Goal: Information Seeking & Learning: Check status

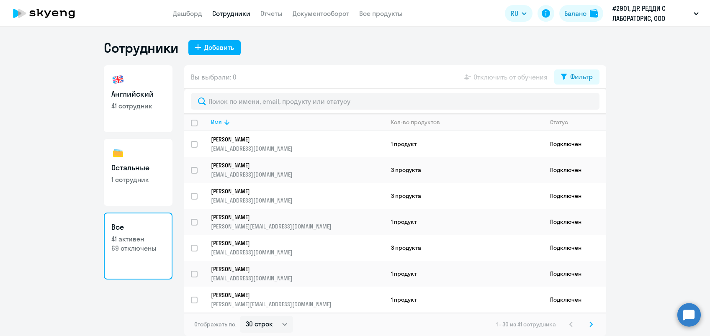
select select "30"
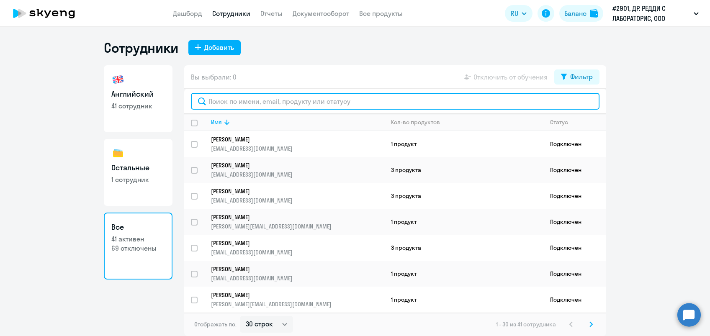
click at [240, 103] on input "text" at bounding box center [395, 101] width 408 height 17
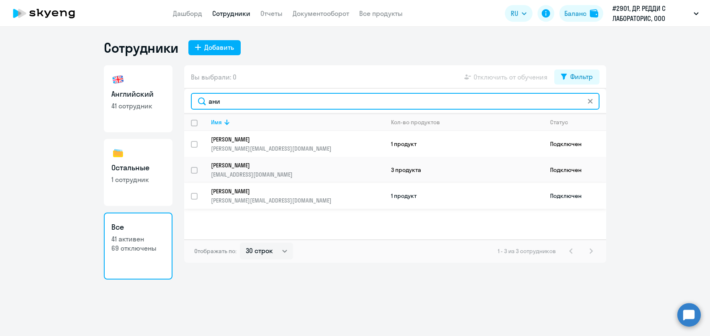
type input "ани"
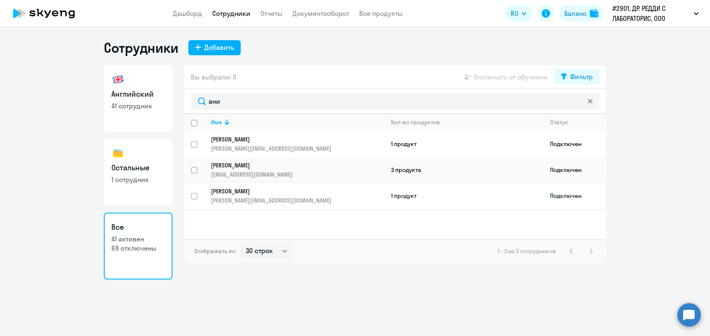
click at [228, 194] on p "[PERSON_NAME]" at bounding box center [292, 191] width 162 height 8
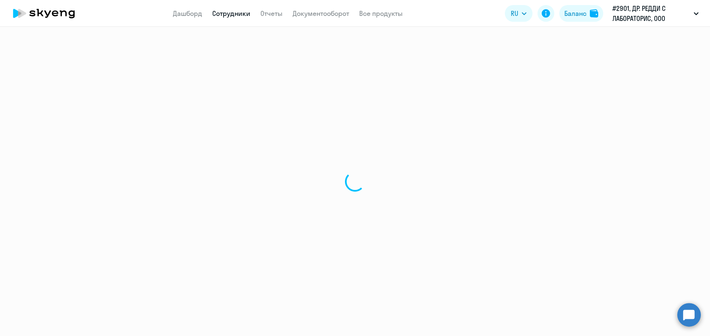
select select "english"
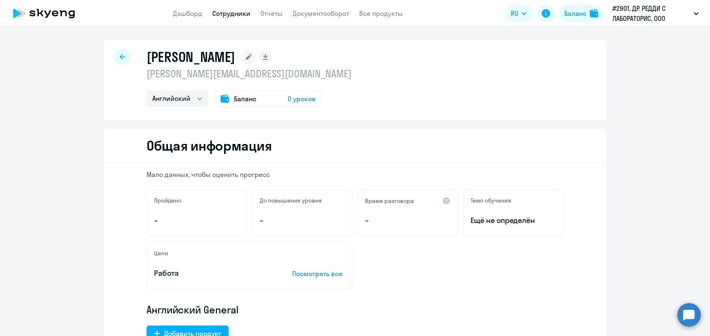
click at [241, 97] on span "Баланс" at bounding box center [245, 99] width 22 height 10
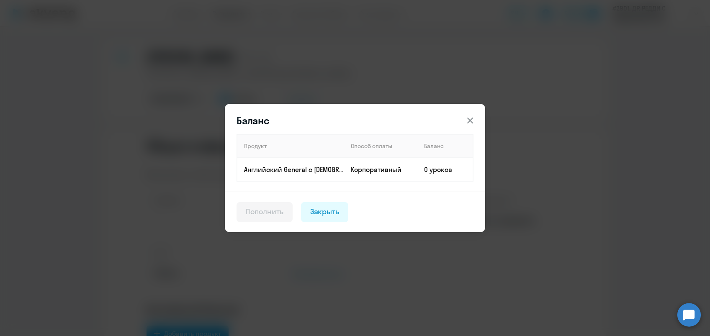
click at [267, 213] on div "Пополнить" at bounding box center [265, 211] width 38 height 11
click at [475, 121] on button at bounding box center [470, 120] width 17 height 17
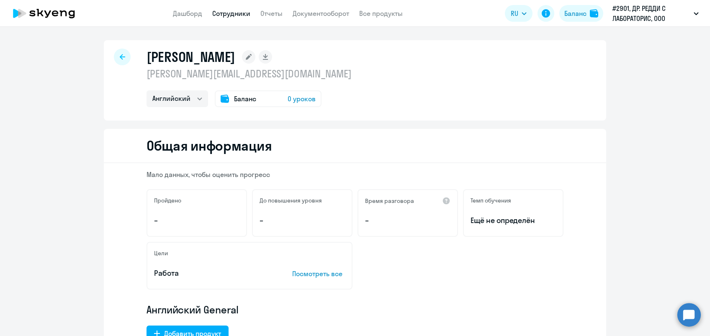
click at [241, 97] on span "Баланс" at bounding box center [245, 99] width 22 height 10
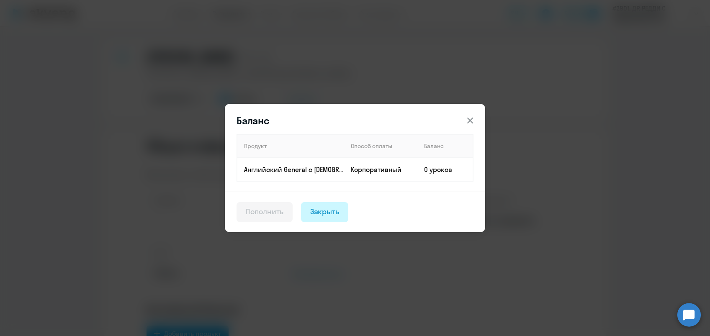
click at [324, 213] on div "Закрыть" at bounding box center [324, 211] width 29 height 11
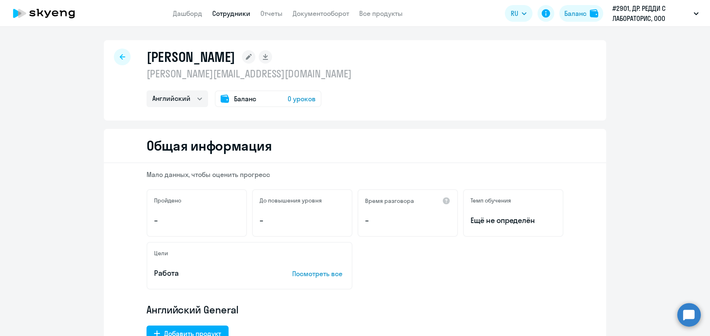
click at [122, 60] on div at bounding box center [122, 57] width 17 height 17
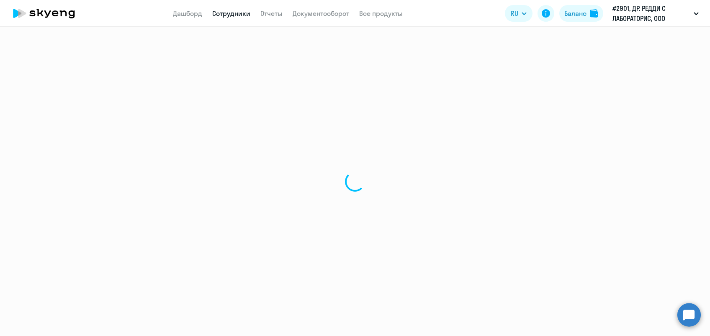
select select "30"
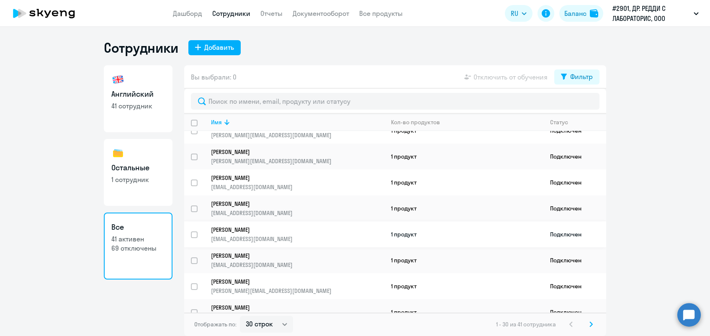
scroll to position [558, 0]
click at [254, 255] on link "[PERSON_NAME] [PERSON_NAME][EMAIL_ADDRESS][DOMAIN_NAME]" at bounding box center [297, 260] width 173 height 17
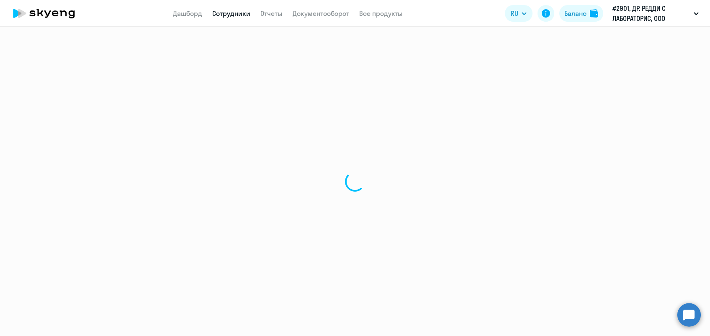
select select "english"
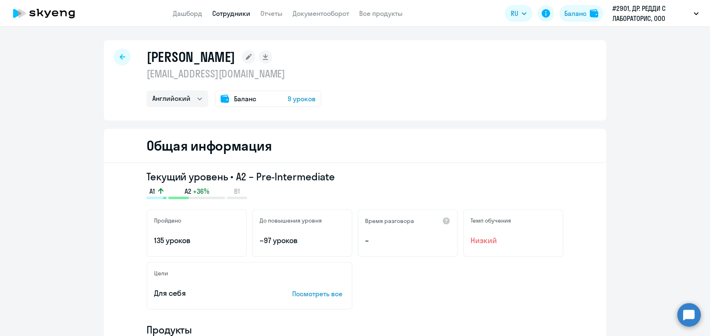
click at [305, 96] on span "9 уроков" at bounding box center [302, 99] width 28 height 10
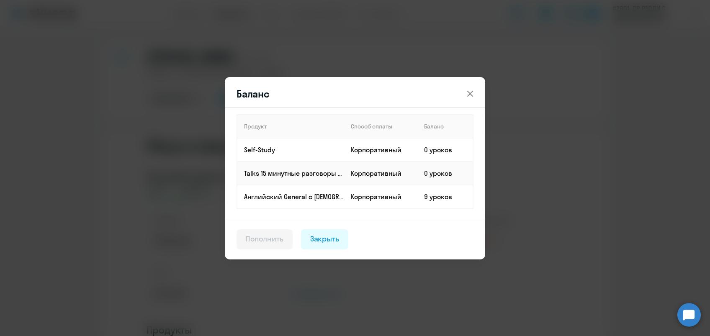
click at [470, 95] on icon at bounding box center [470, 94] width 10 height 10
